Goal: Navigation & Orientation: Find specific page/section

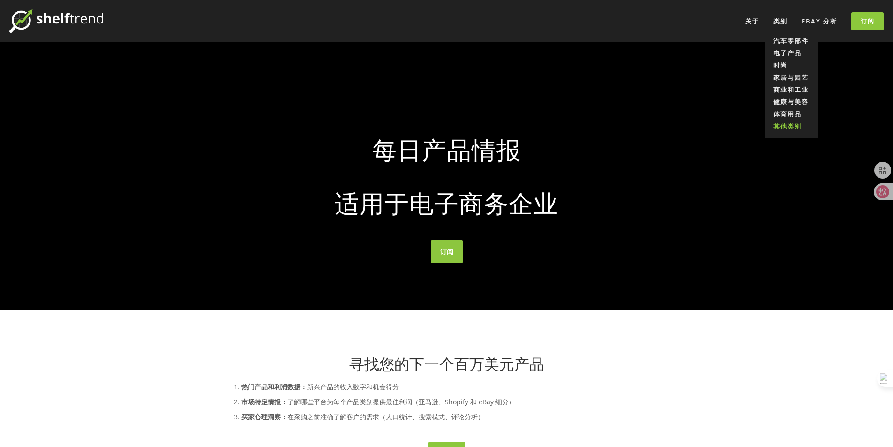
click at [784, 126] on font "其他类别" at bounding box center [787, 126] width 28 height 8
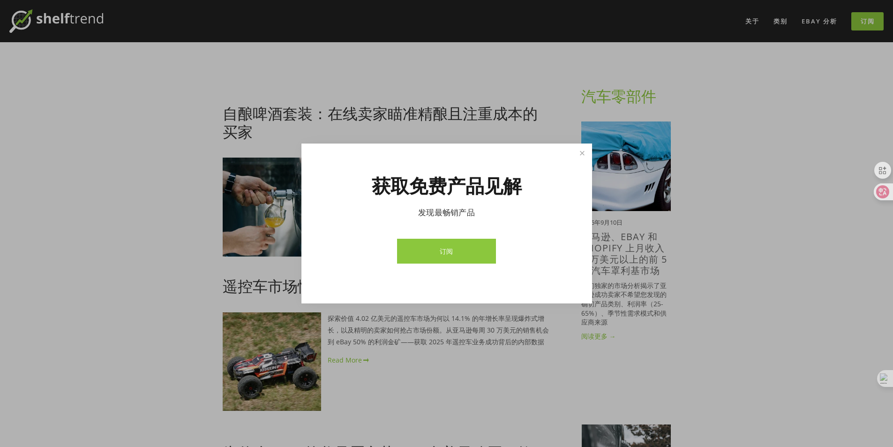
click at [433, 246] on link "订阅" at bounding box center [446, 251] width 99 height 25
click at [580, 156] on link "关闭" at bounding box center [582, 153] width 16 height 16
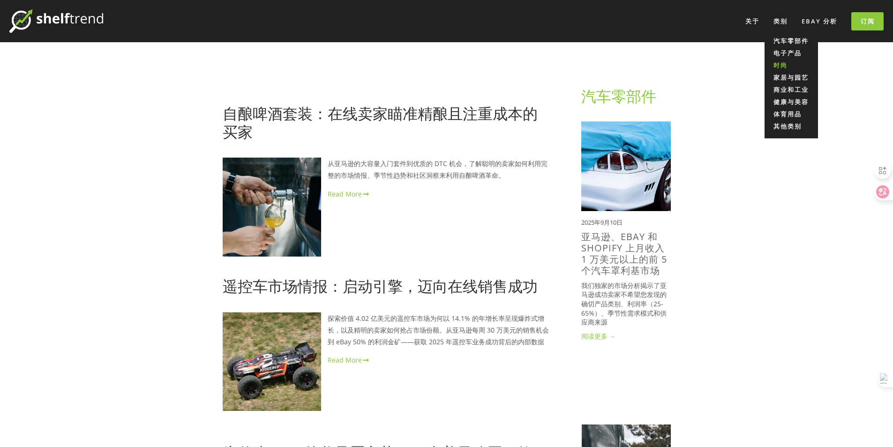
click at [796, 67] on link "时尚" at bounding box center [790, 65] width 53 height 12
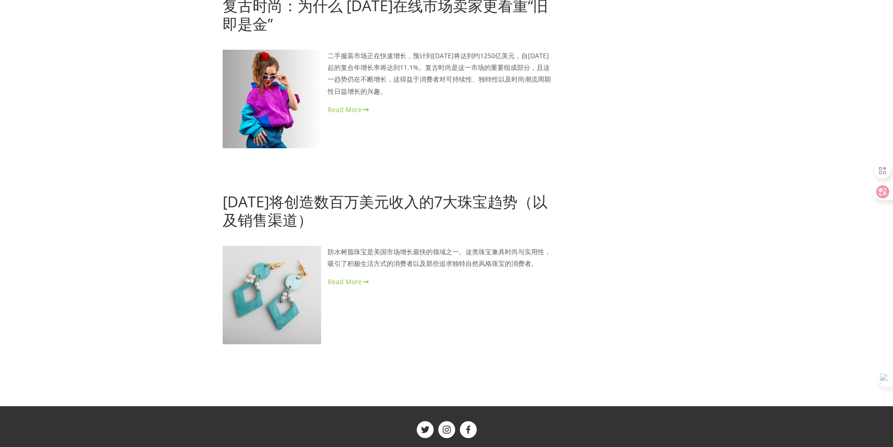
scroll to position [1997, 0]
